Goal: Use online tool/utility: Utilize a website feature to perform a specific function

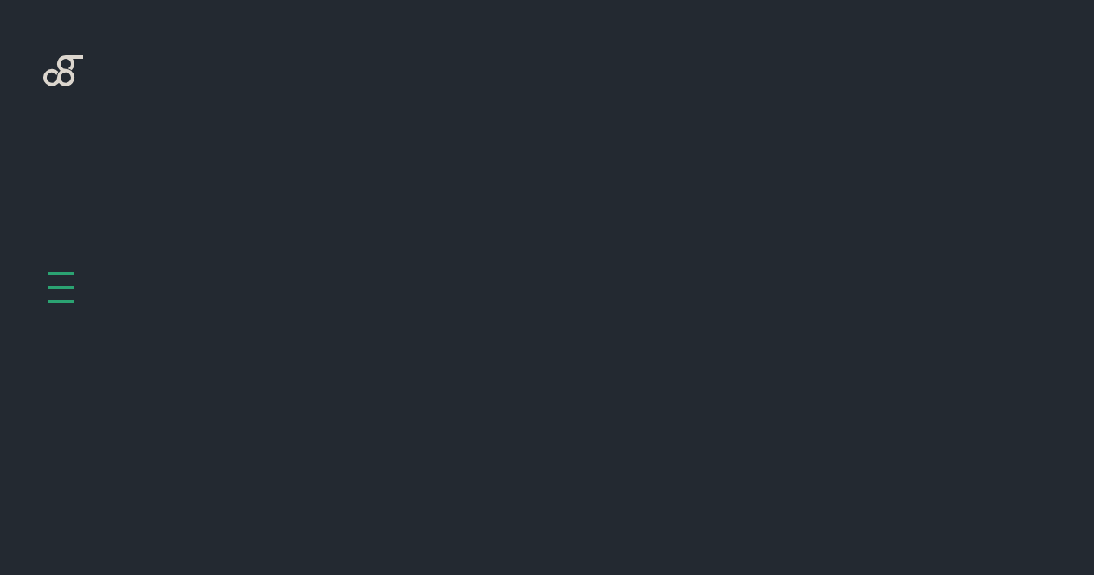
scroll to position [778, 0]
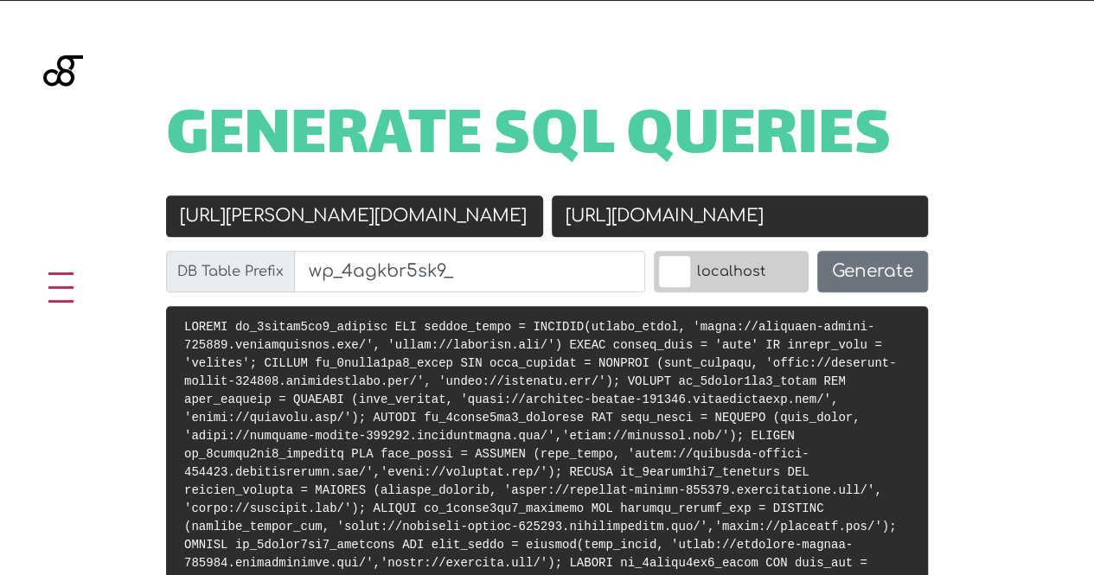
click at [357, 211] on input "https://lavender-chough-467539.hostingersite.com/" at bounding box center [354, 216] width 377 height 42
click at [357, 212] on input "https://lavender-chough-467539.hostingersite.com/" at bounding box center [354, 216] width 377 height 42
paste input "store2.imhotepapp.com"
type input "[URL][DOMAIN_NAME]"
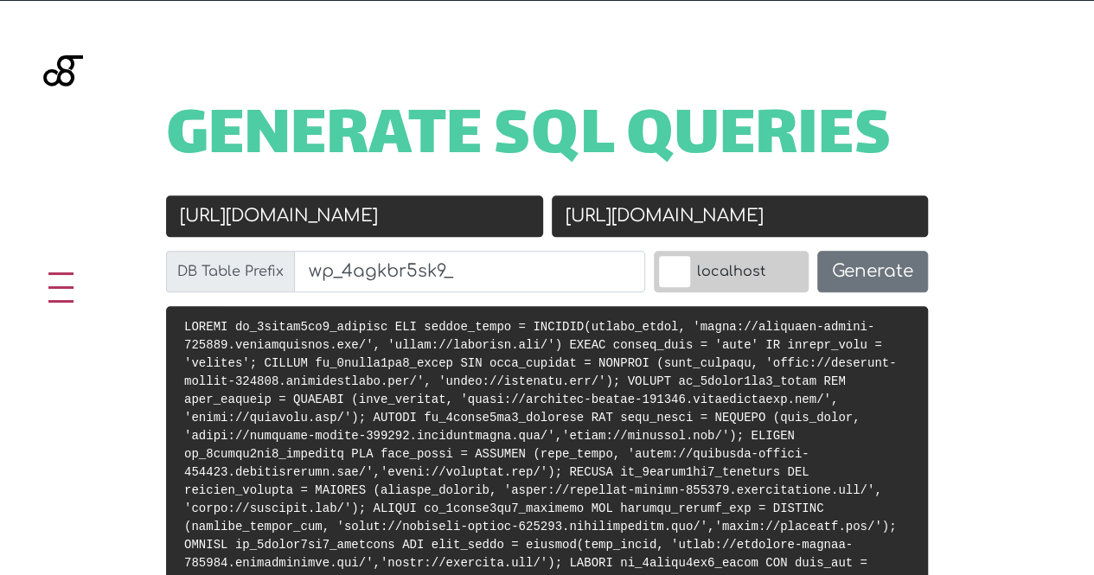
click at [690, 221] on input "https://clubmalt.com/" at bounding box center [740, 216] width 377 height 42
click at [688, 219] on input "https://clubmalt.com/" at bounding box center [740, 216] width 377 height 42
paste input "://localhost/metro_store"
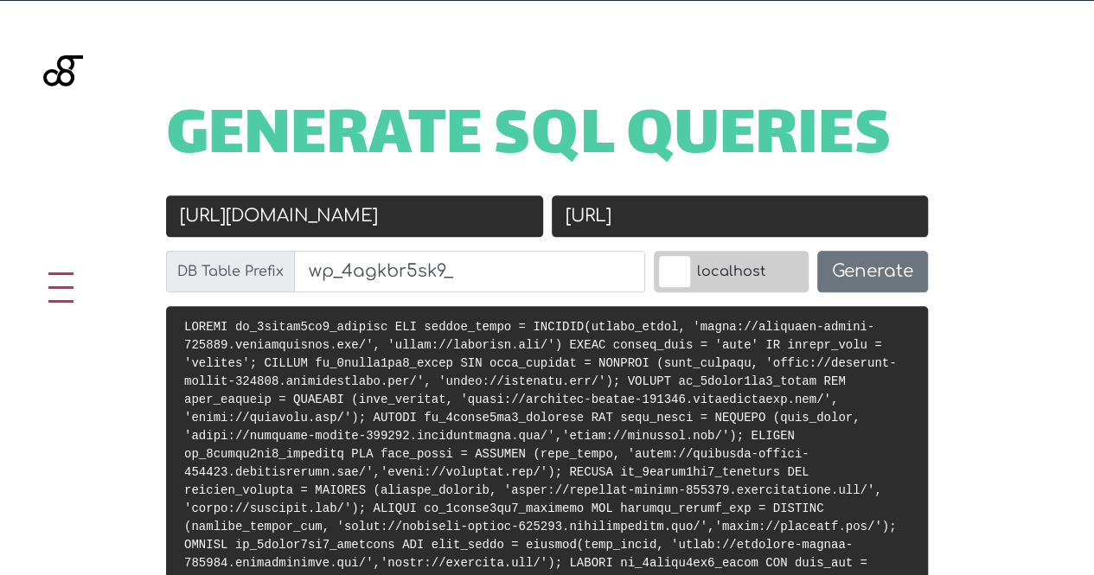
type input "[URL]"
click at [691, 255] on label "localhost" at bounding box center [731, 272] width 155 height 42
click at [636, 255] on input "localhost" at bounding box center [636, 255] width 0 height 0
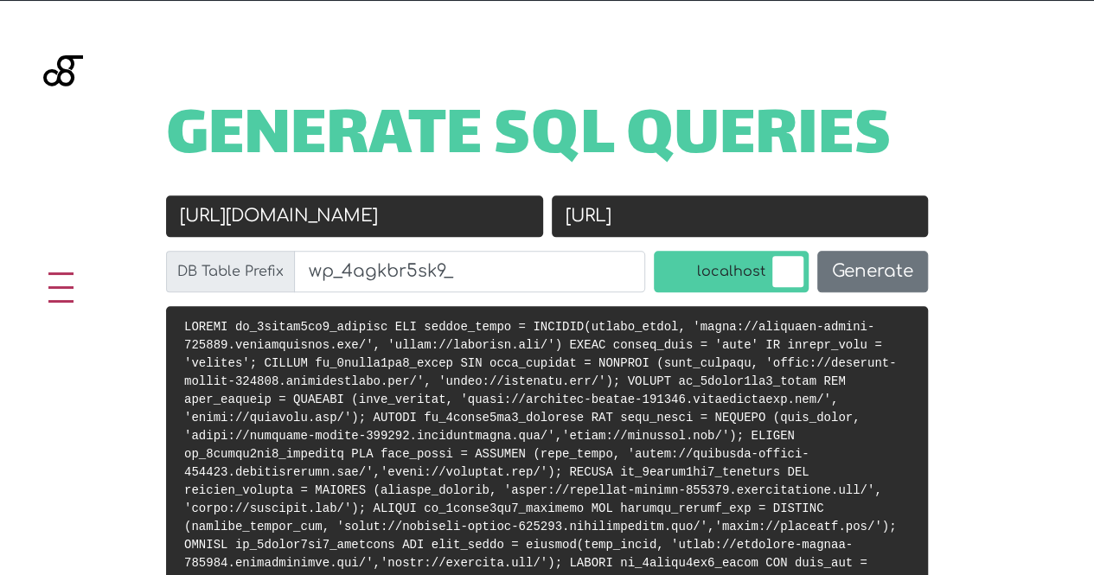
click at [366, 250] on div "Old URL https://store2.imhotepapp.com" at bounding box center [355, 222] width 386 height 55
click at [360, 262] on input "wp_4agkbr5sk9_" at bounding box center [469, 272] width 351 height 42
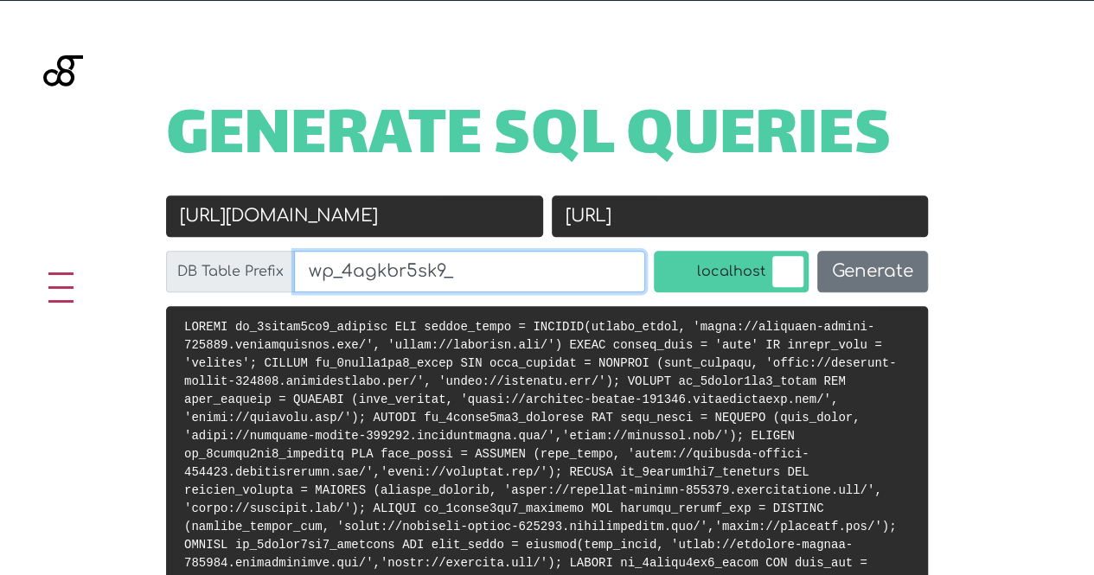
paste input "gzut9w"
type input "wp_gzut9w_"
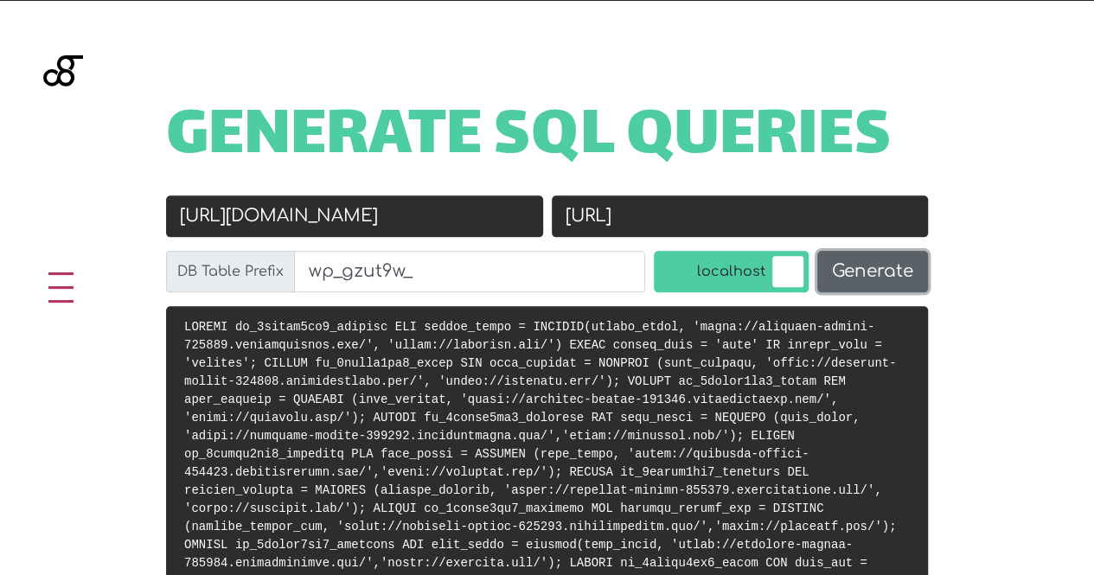
click at [852, 265] on button "Generate" at bounding box center [872, 272] width 111 height 42
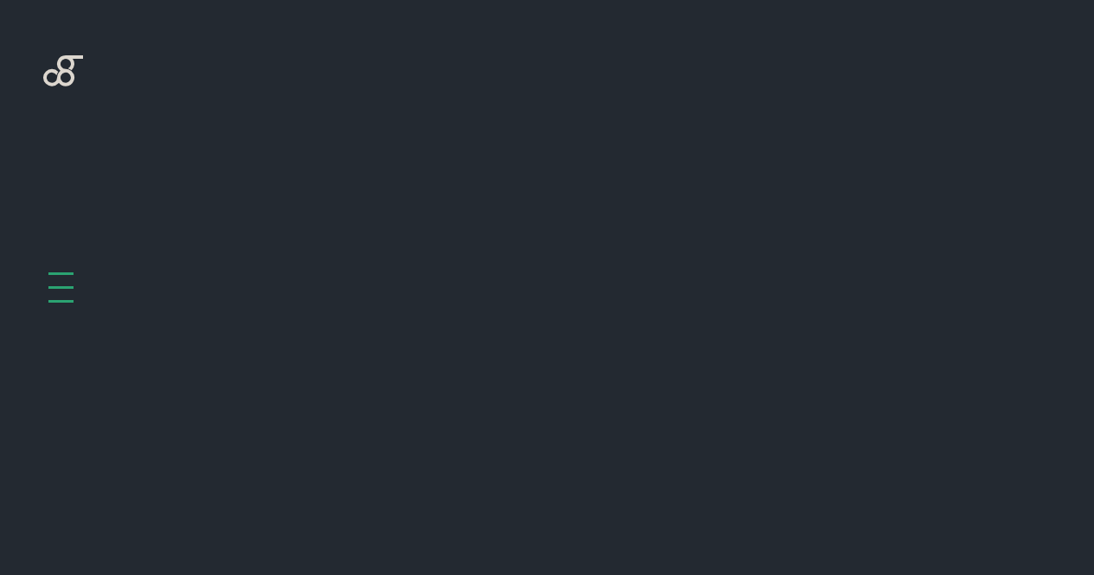
scroll to position [778, 0]
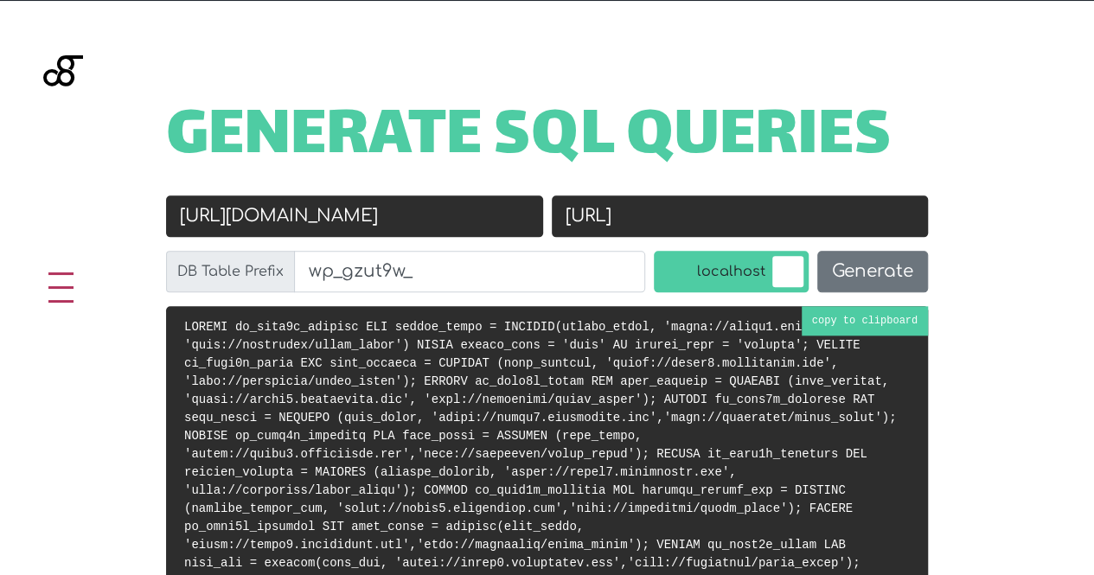
click at [828, 327] on code at bounding box center [540, 463] width 712 height 286
drag, startPoint x: 620, startPoint y: 220, endPoint x: 524, endPoint y: 233, distance: 96.9
click at [524, 233] on div "Old URL [URL][DOMAIN_NAME] New URL [URL] DB Table Prefix wp_gzut9w_ localhost G…" at bounding box center [547, 250] width 771 height 111
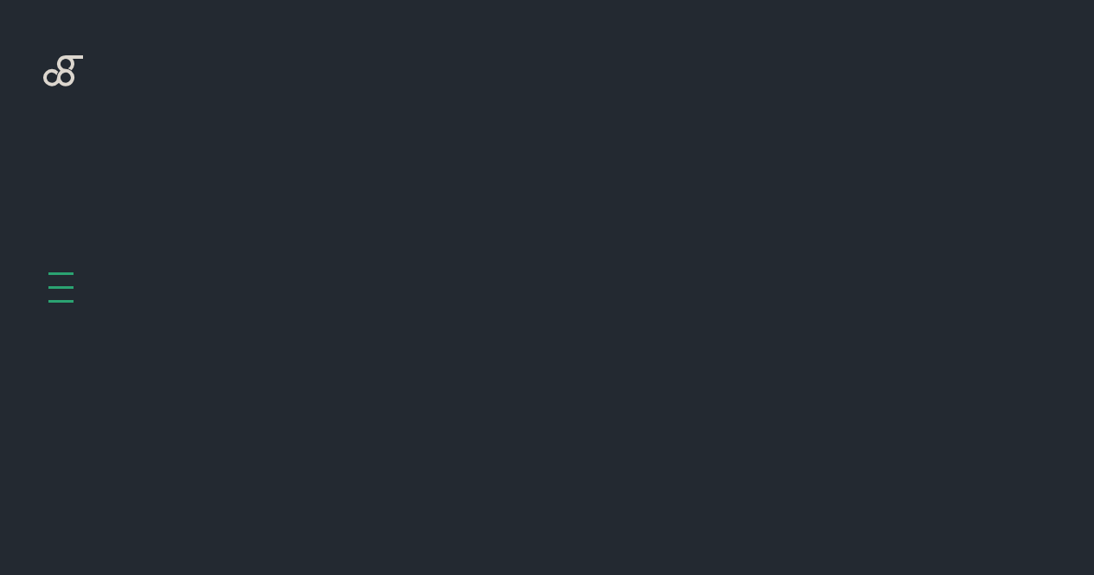
scroll to position [778, 0]
